Goal: Task Accomplishment & Management: Manage account settings

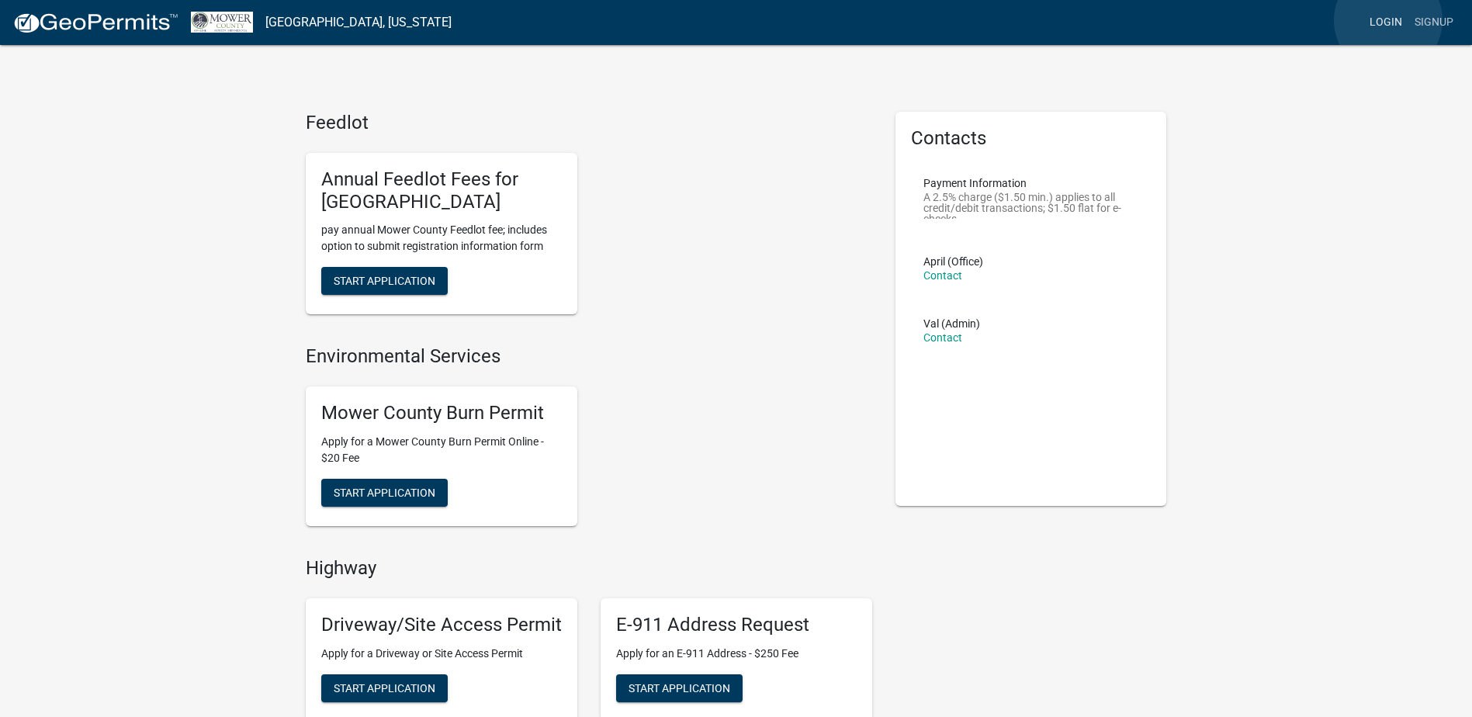
click at [1388, 20] on link "Login" at bounding box center [1385, 22] width 45 height 29
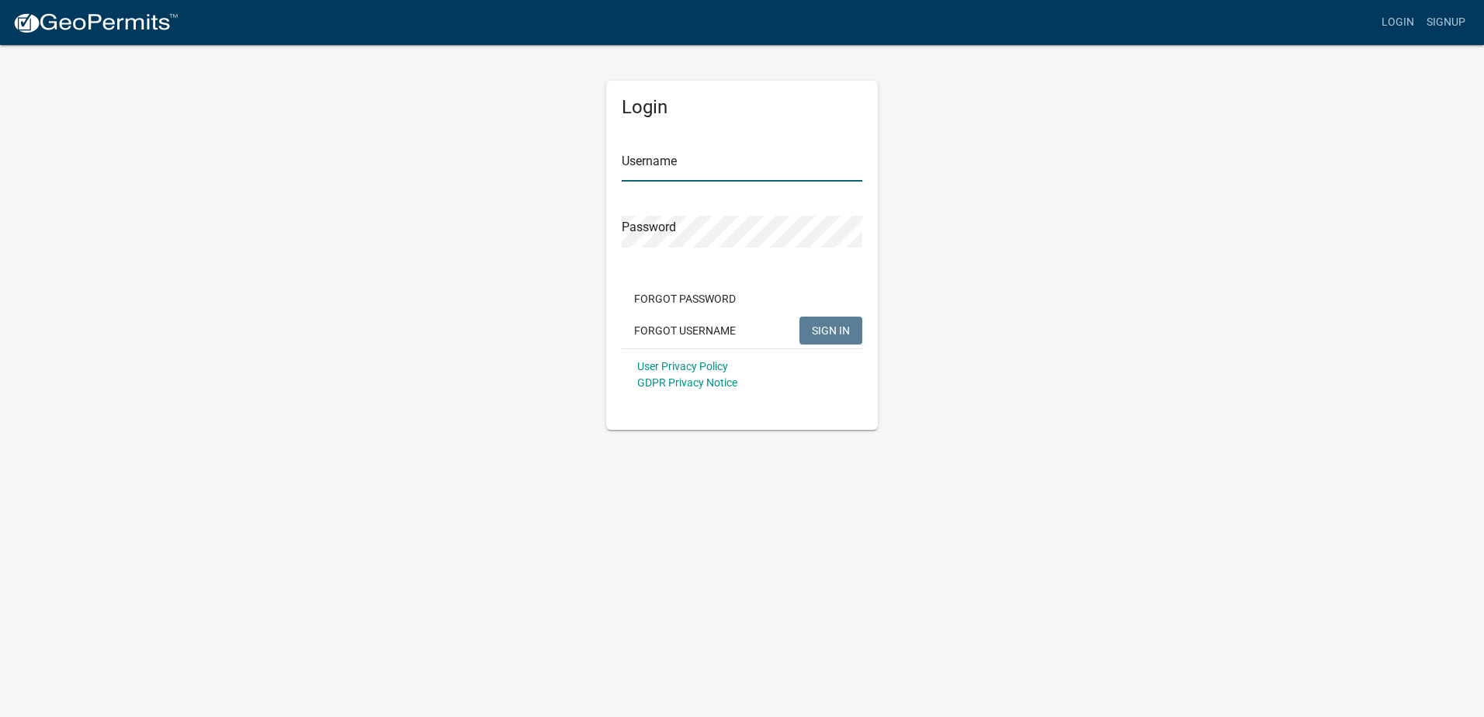
click at [746, 170] on input "Username" at bounding box center [742, 166] width 241 height 32
click at [708, 219] on div "Password" at bounding box center [742, 221] width 241 height 54
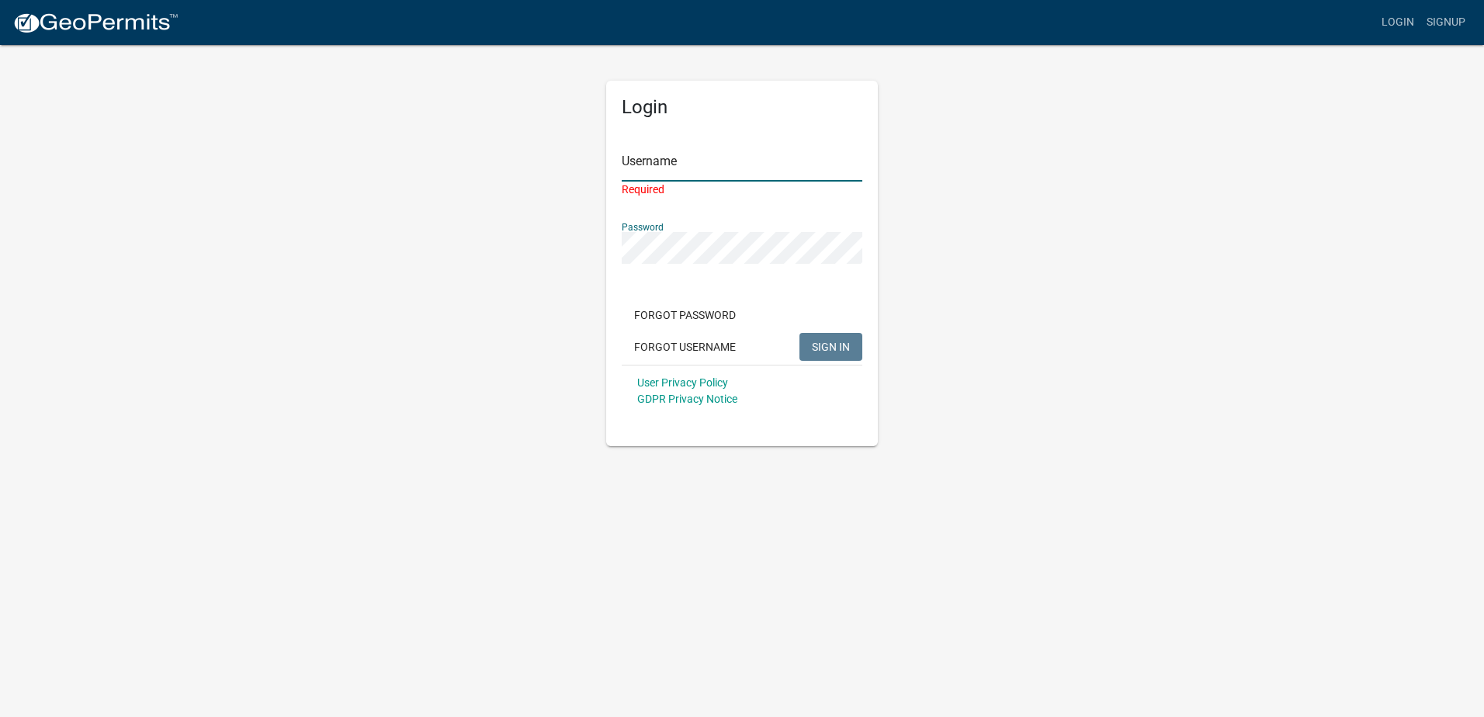
click at [703, 161] on input "Username" at bounding box center [742, 166] width 241 height 32
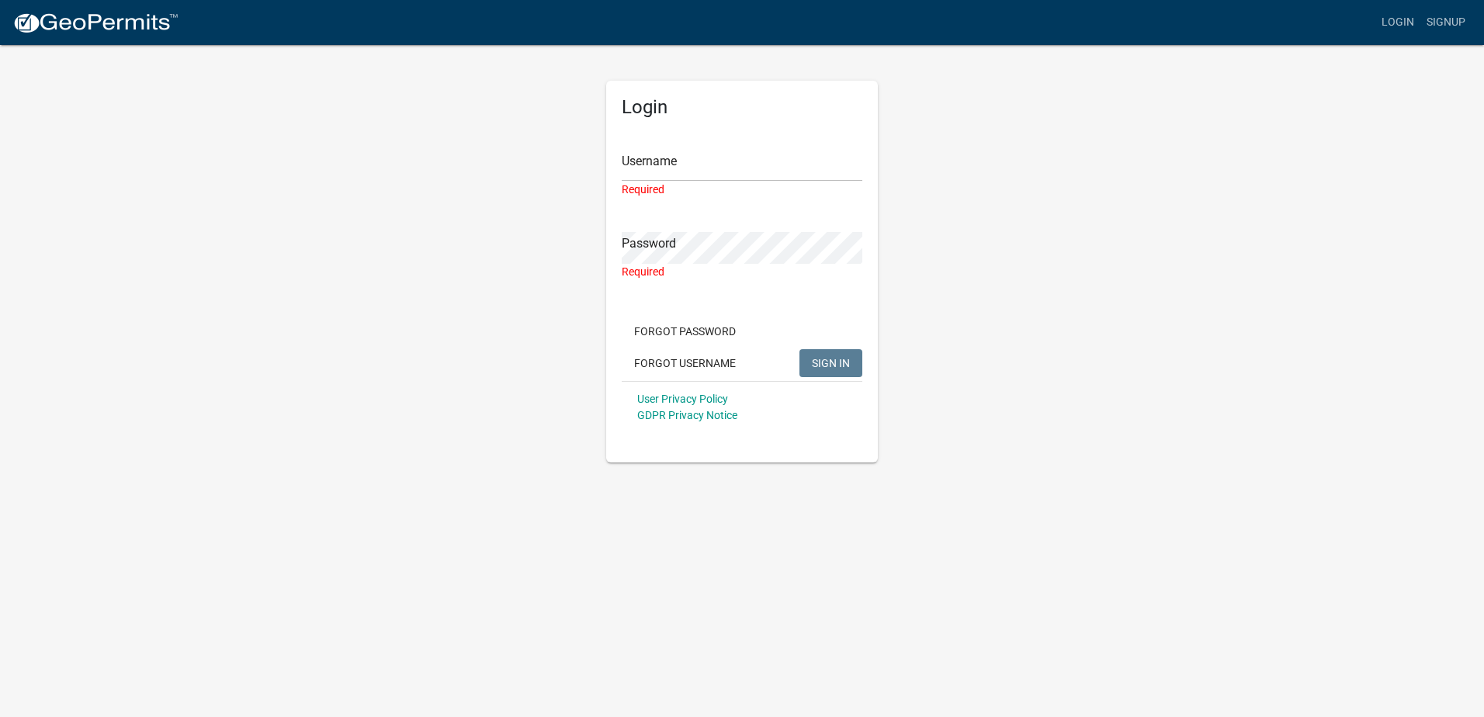
drag, startPoint x: 639, startPoint y: 147, endPoint x: 659, endPoint y: 171, distance: 31.4
click at [639, 147] on div "Username Required" at bounding box center [742, 163] width 241 height 70
click at [666, 175] on input "Username" at bounding box center [742, 166] width 241 height 32
click at [681, 150] on input "Username" at bounding box center [742, 166] width 241 height 32
click at [683, 170] on input "Username" at bounding box center [742, 166] width 241 height 32
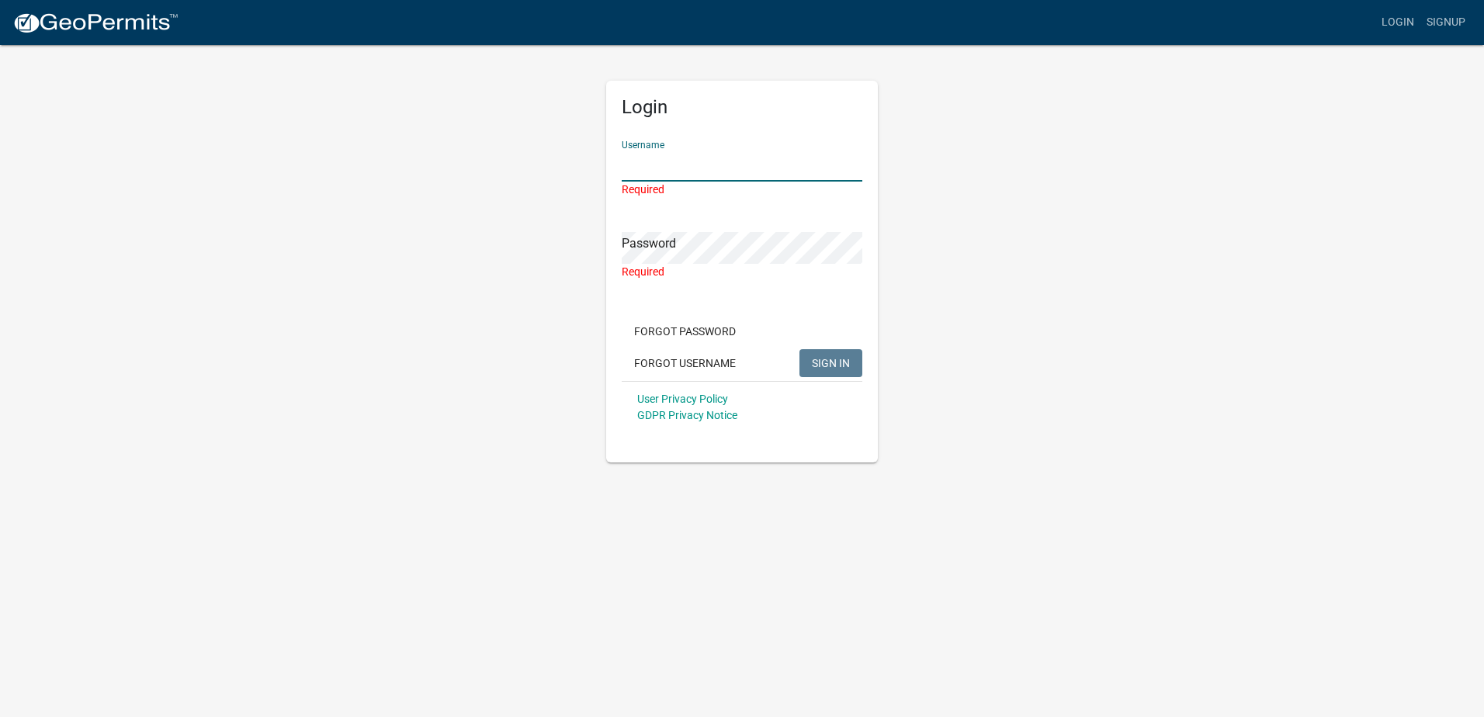
click at [664, 172] on input "Username" at bounding box center [742, 166] width 241 height 32
click at [684, 165] on input "Username" at bounding box center [742, 166] width 241 height 32
click at [1393, 10] on link "Login" at bounding box center [1397, 22] width 45 height 29
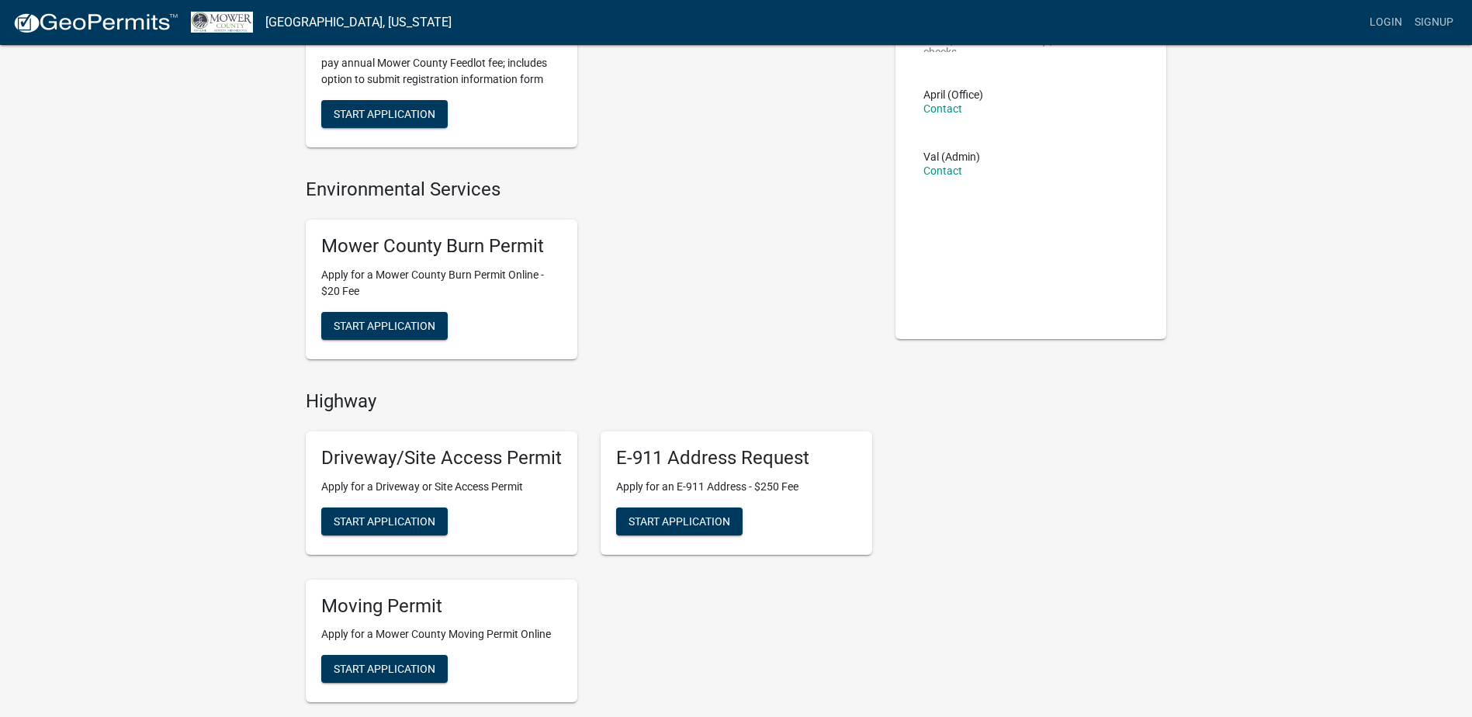
scroll to position [78, 0]
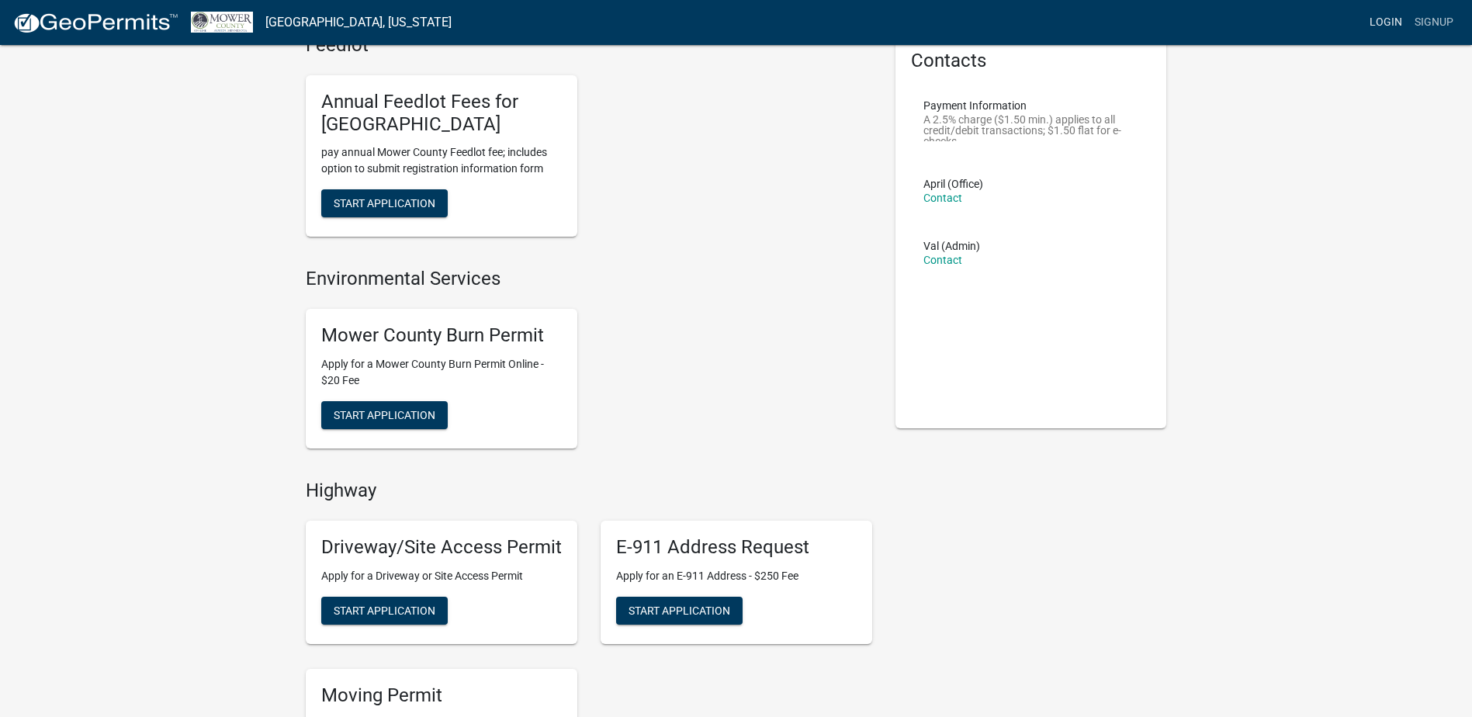
click at [1383, 13] on link "Login" at bounding box center [1385, 22] width 45 height 29
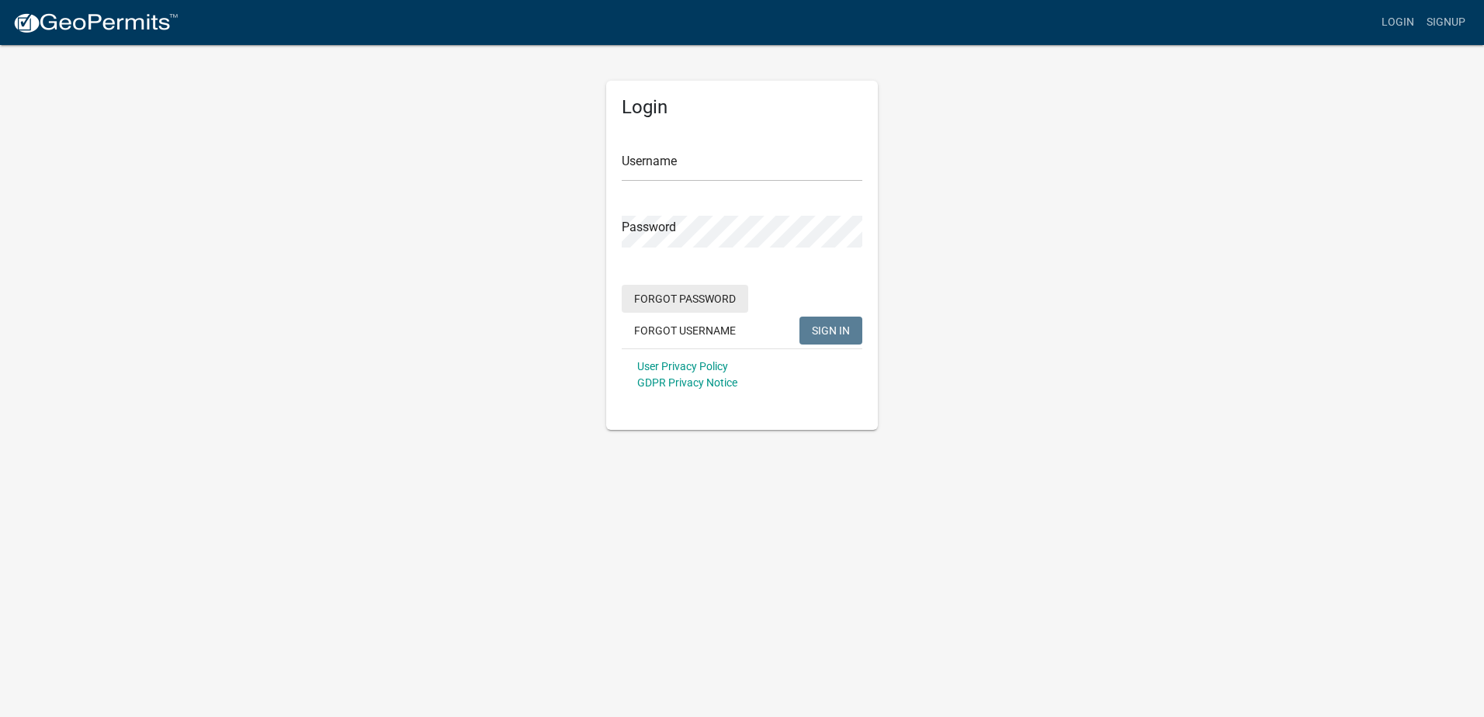
click at [690, 296] on button "Forgot Password" at bounding box center [685, 299] width 126 height 28
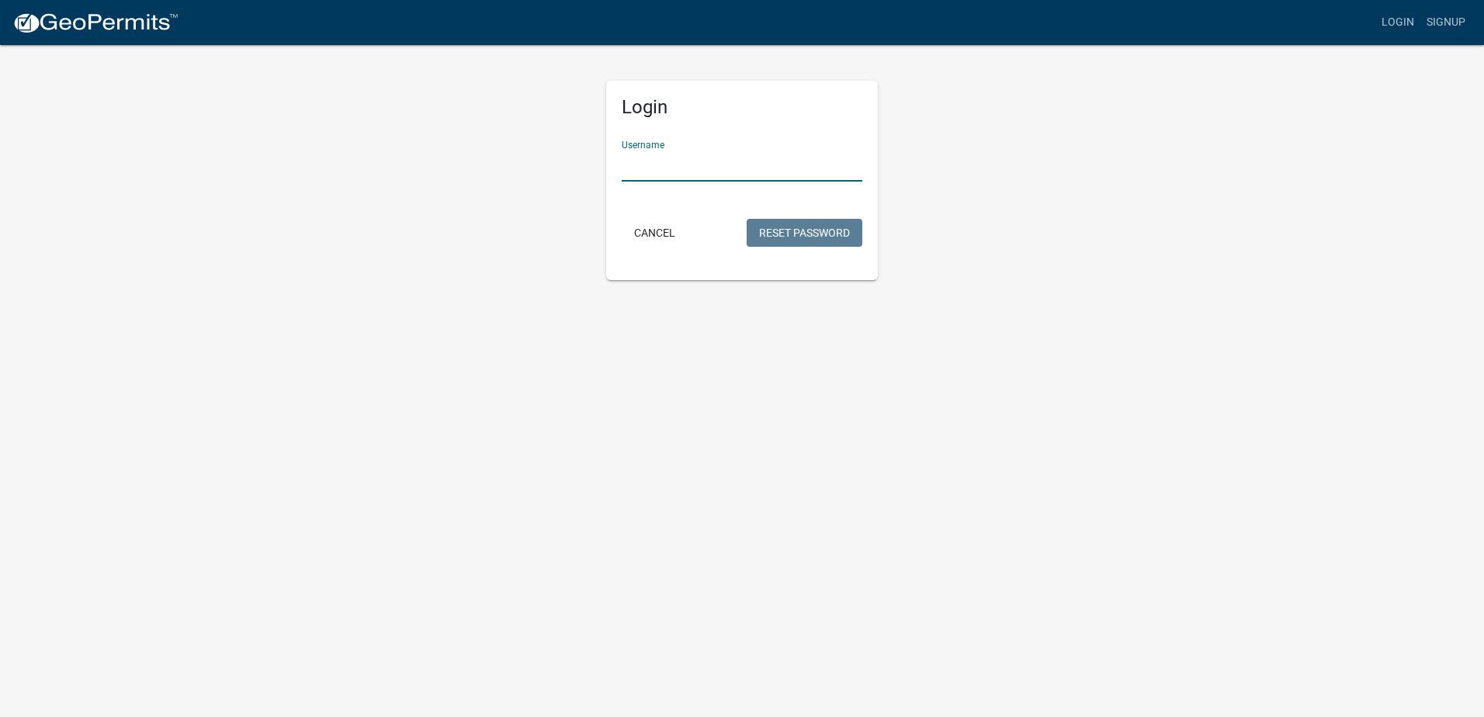
click at [715, 166] on input "Username" at bounding box center [742, 166] width 241 height 32
click at [798, 238] on button "Reset Password" at bounding box center [804, 233] width 116 height 28
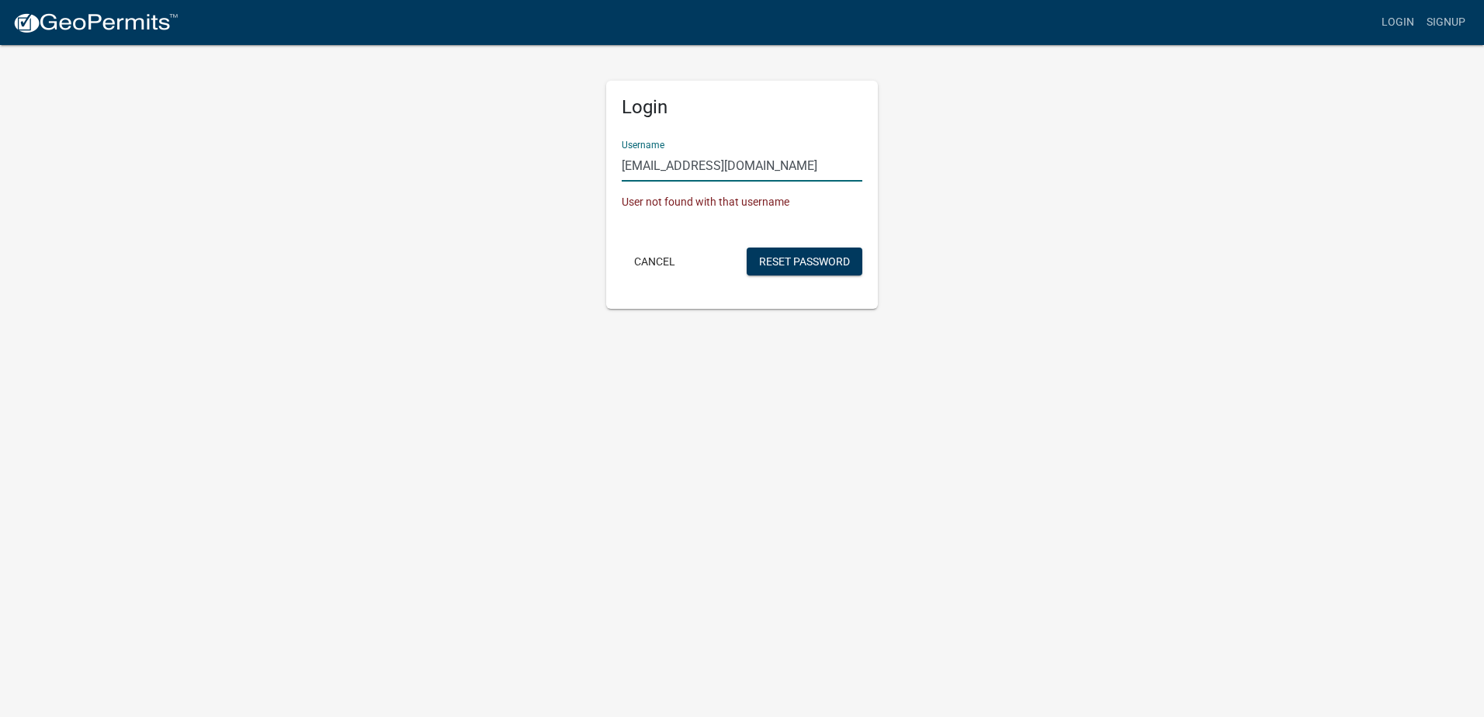
drag, startPoint x: 792, startPoint y: 167, endPoint x: 559, endPoint y: 181, distance: 234.0
click at [570, 179] on div "Login Username [EMAIL_ADDRESS][DOMAIN_NAME] User not found with that username C…" at bounding box center [742, 175] width 885 height 265
type input "priyashenoi"
click at [746, 248] on button "Reset Password" at bounding box center [804, 262] width 116 height 28
click at [817, 266] on button "Reset Password" at bounding box center [804, 262] width 116 height 28
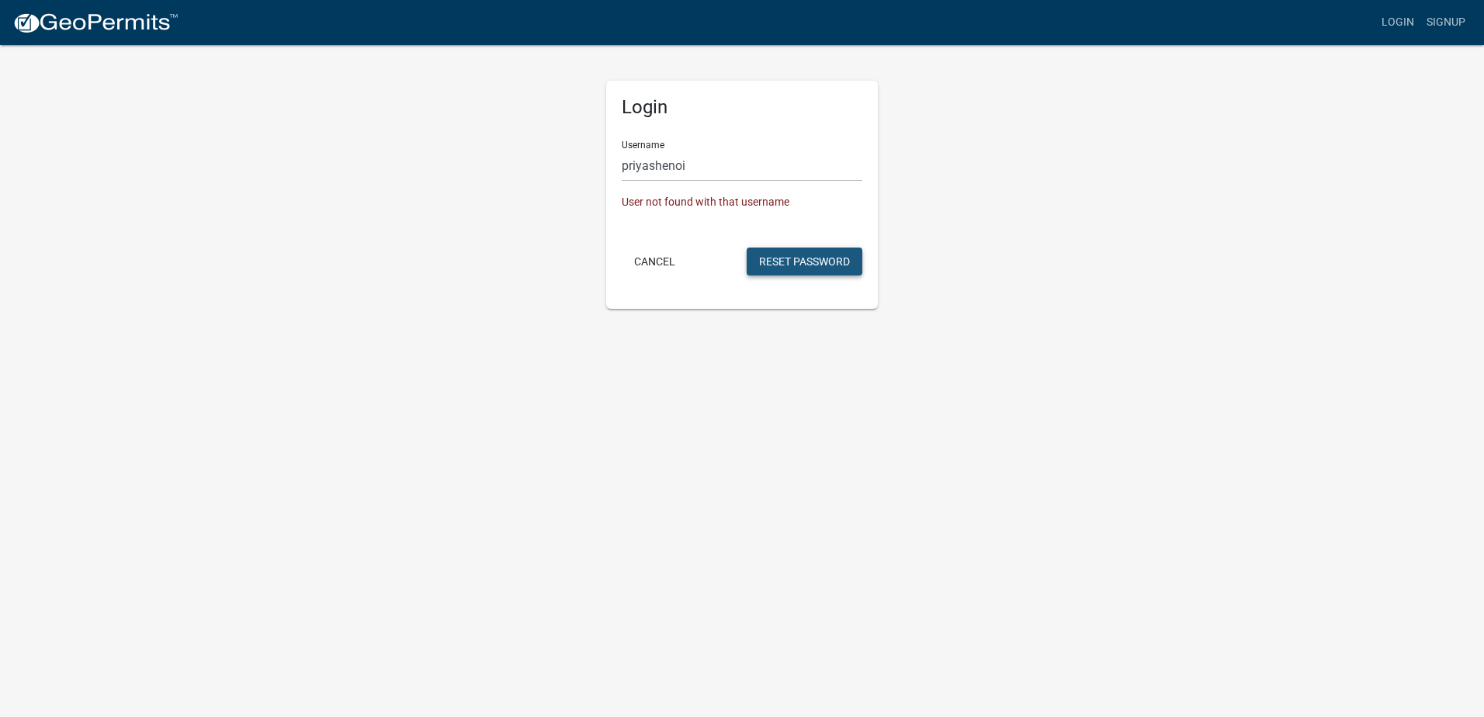
click at [780, 265] on button "Reset Password" at bounding box center [804, 262] width 116 height 28
click at [652, 268] on button "Cancel" at bounding box center [655, 262] width 66 height 28
